Goal: Task Accomplishment & Management: Manage account settings

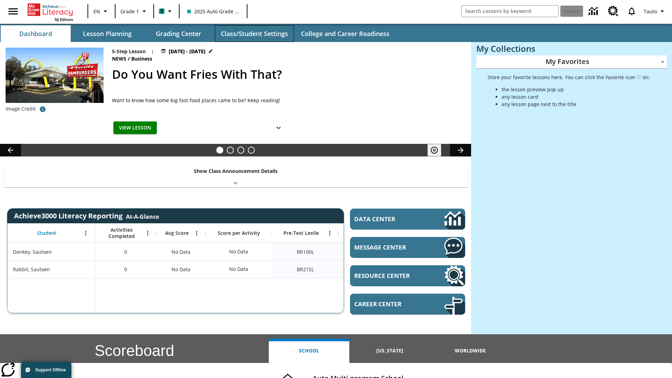
click at [254, 34] on button "Class/Student Settings" at bounding box center [254, 33] width 79 height 17
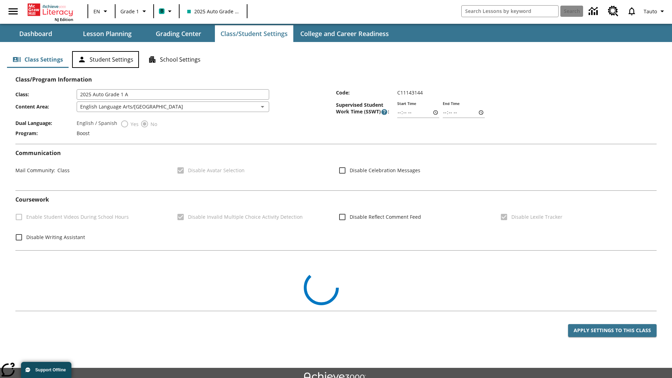
click at [105, 59] on button "Student Settings" at bounding box center [105, 59] width 67 height 17
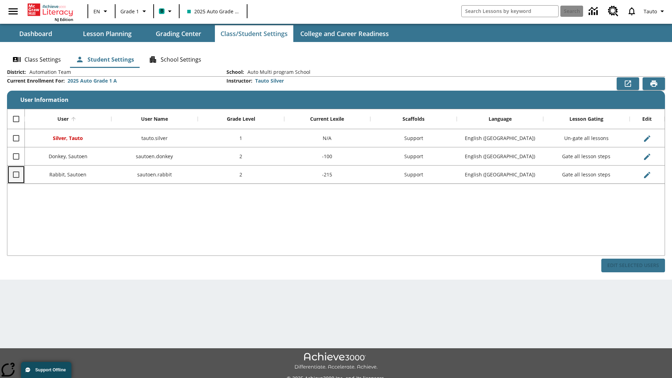
click at [16, 174] on input "Select row" at bounding box center [16, 174] width 15 height 15
checkbox input "true"
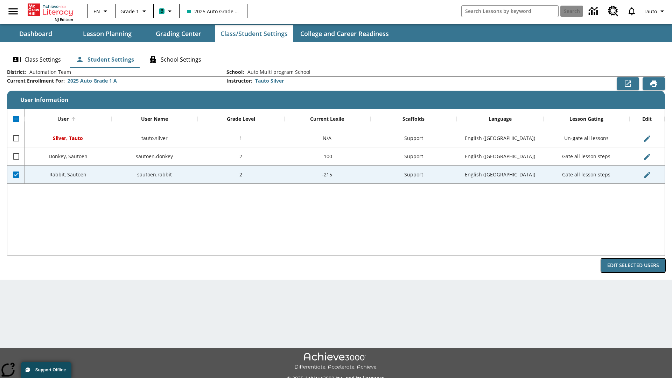
click at [633, 265] on button "Edit Selected Users" at bounding box center [633, 265] width 64 height 14
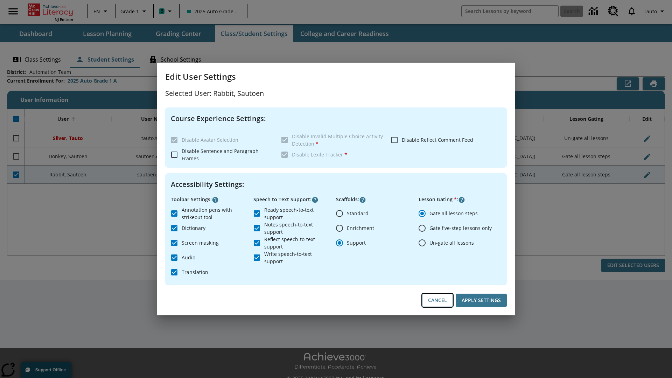
click at [437, 300] on button "Cancel" at bounding box center [437, 300] width 31 height 14
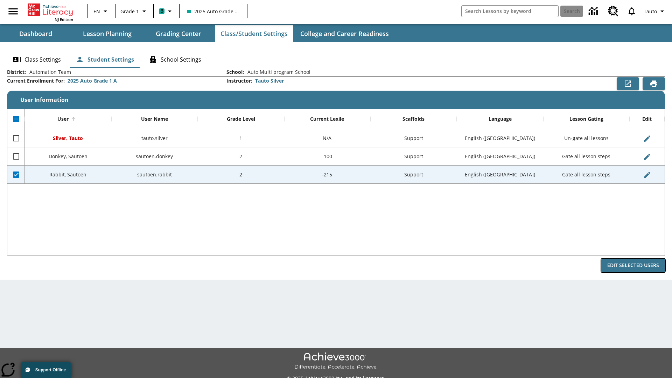
click at [633, 265] on button "Edit Selected Users" at bounding box center [633, 265] width 64 height 14
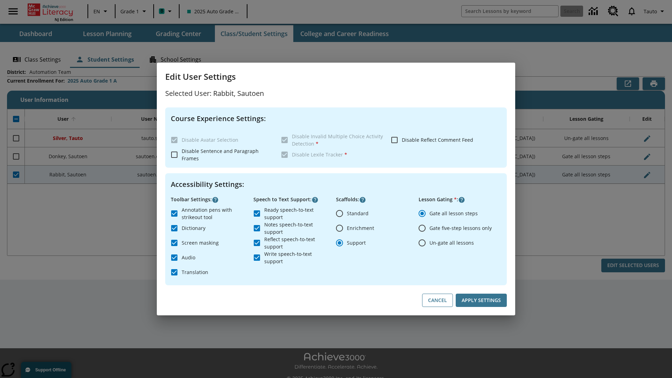
click at [257, 213] on input "Ready speech-to-text support" at bounding box center [256, 213] width 15 height 15
checkbox input "false"
click at [481, 300] on button "Apply Settings" at bounding box center [480, 300] width 51 height 14
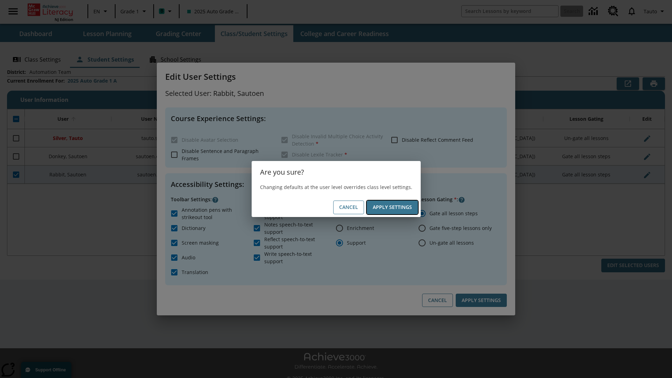
click at [392, 207] on button "Apply Settings" at bounding box center [392, 207] width 51 height 14
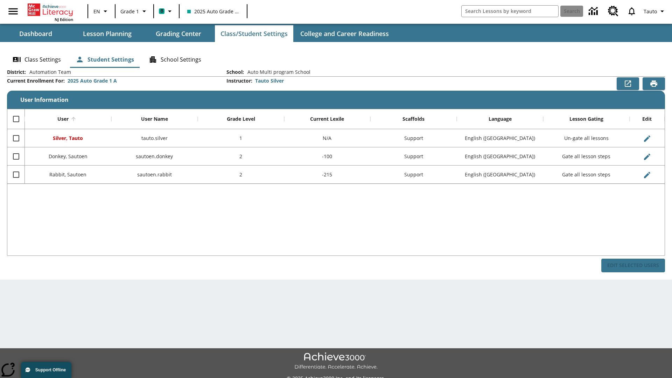
checkbox input "false"
click at [16, 174] on input "Select row" at bounding box center [16, 174] width 15 height 15
checkbox input "true"
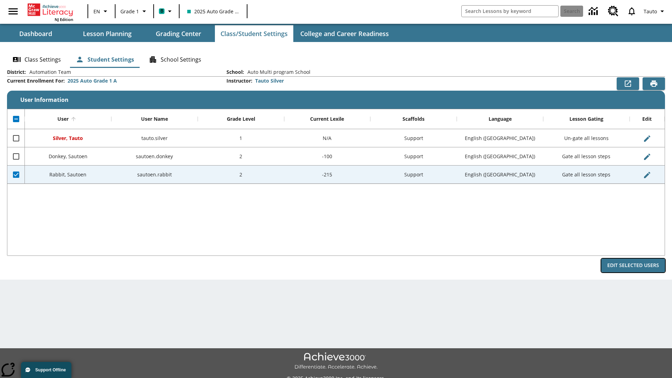
click at [633, 265] on button "Edit Selected Users" at bounding box center [633, 265] width 64 height 14
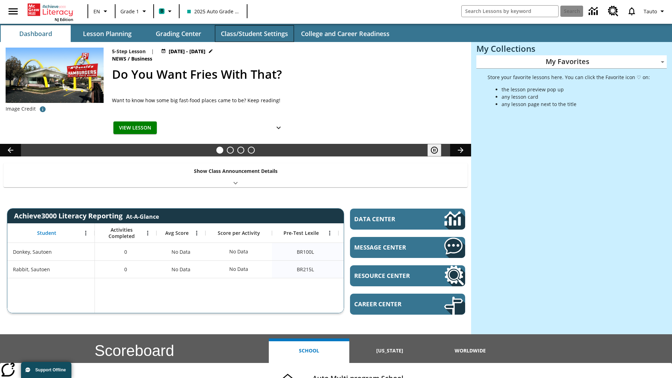
click at [254, 34] on button "Class/Student Settings" at bounding box center [254, 33] width 79 height 17
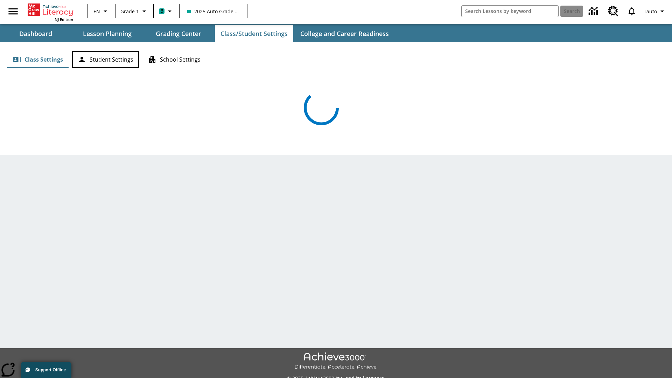
click at [105, 59] on button "Student Settings" at bounding box center [105, 59] width 67 height 17
